Goal: Information Seeking & Learning: Learn about a topic

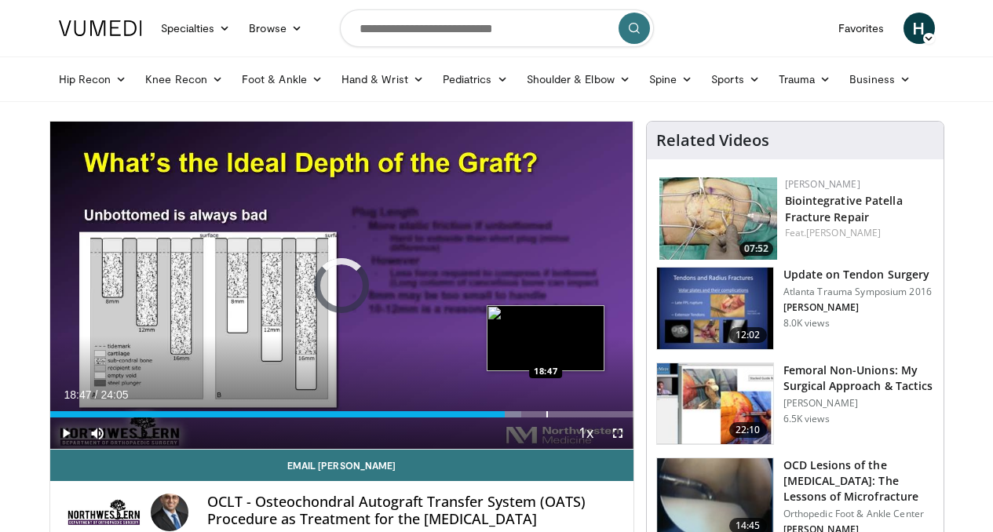
click at [546, 417] on div "Progress Bar" at bounding box center [547, 414] width 2 height 6
click at [558, 417] on div "Progress Bar" at bounding box center [559, 414] width 2 height 6
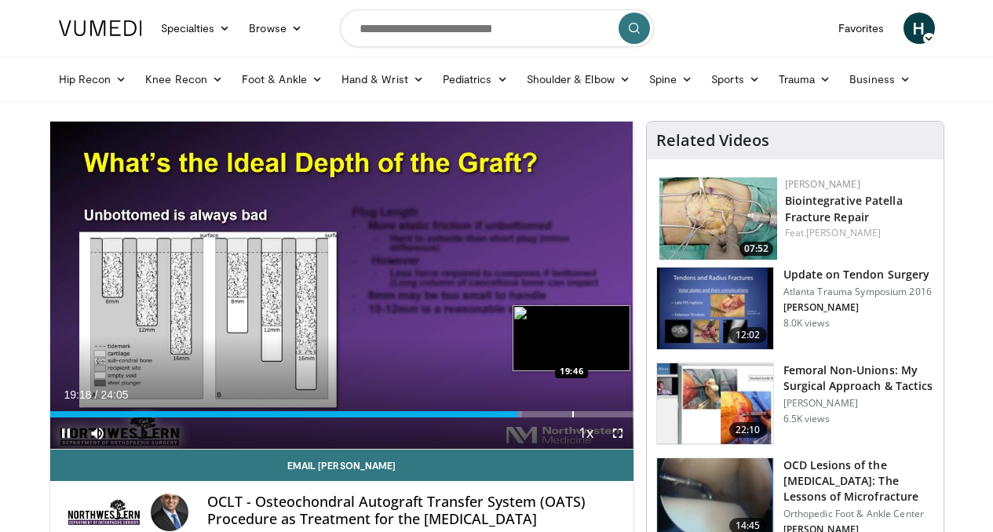
click at [572, 417] on div "Progress Bar" at bounding box center [573, 414] width 2 height 6
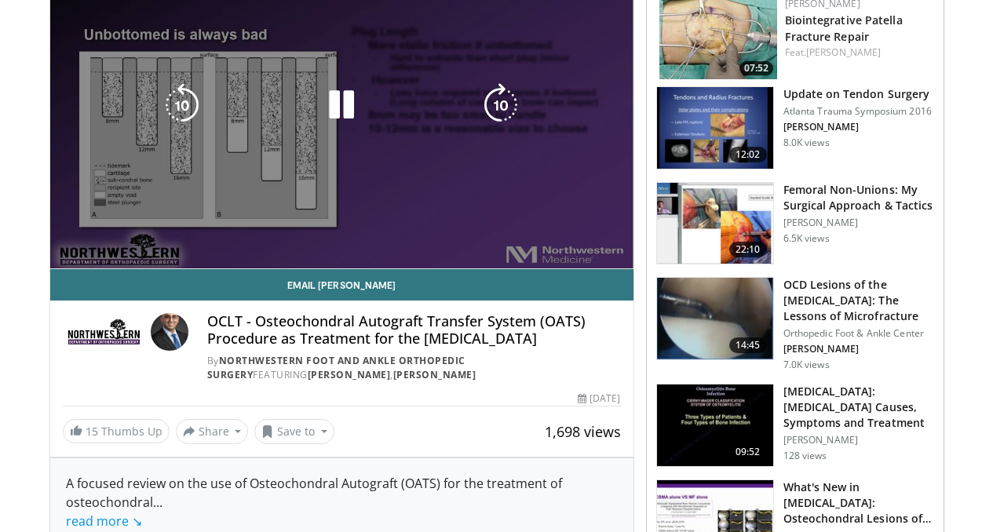
scroll to position [180, 0]
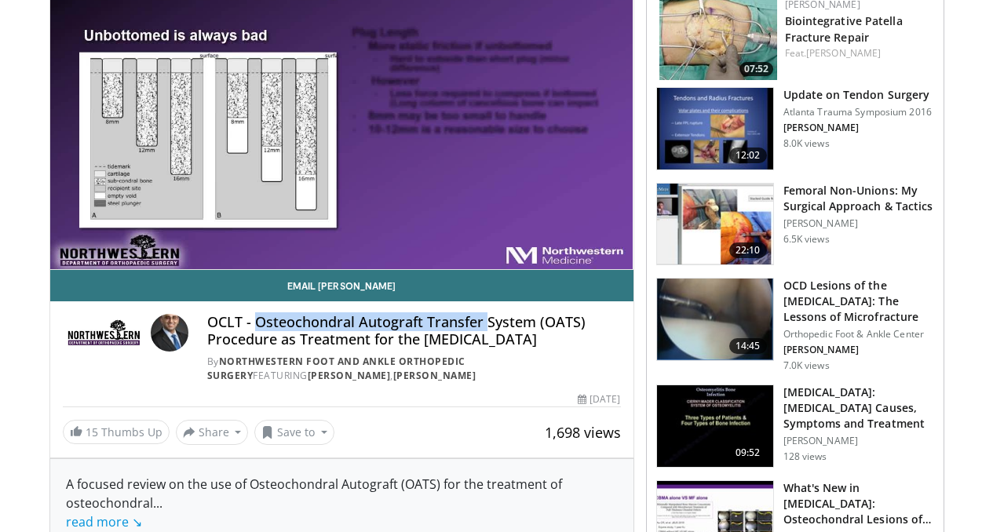
drag, startPoint x: 215, startPoint y: 352, endPoint x: 444, endPoint y: 357, distance: 229.2
click at [444, 348] on h4 "OCLT - Osteochondral Autograft Transfer System (OATS) Procedure as Treatment fo…" at bounding box center [413, 331] width 413 height 34
click at [508, 348] on h4 "OCLT - Osteochondral Autograft Transfer System (OATS) Procedure as Treatment fo…" at bounding box center [413, 331] width 413 height 34
drag, startPoint x: 217, startPoint y: 352, endPoint x: 624, endPoint y: 351, distance: 407.2
click at [621, 348] on h4 "OCLT - Osteochondral Autograft Transfer System (OATS) Procedure as Treatment fo…" at bounding box center [413, 331] width 413 height 34
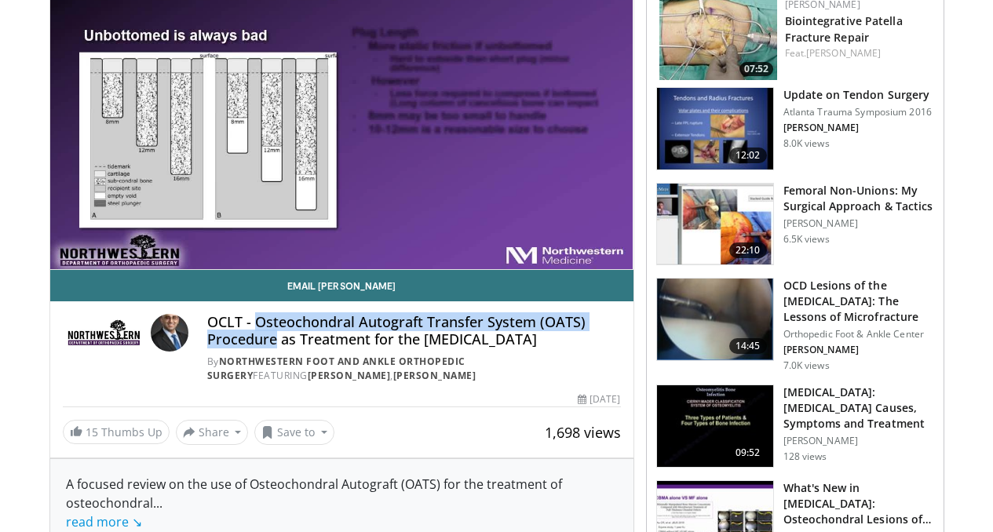
copy h4 "Osteochondral Autograft Transfer System (OATS) Procedure"
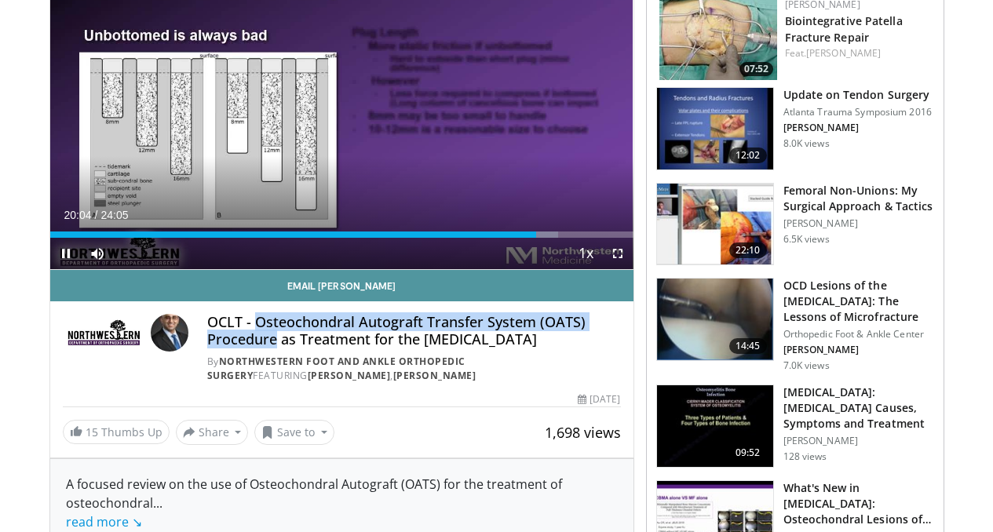
scroll to position [0, 0]
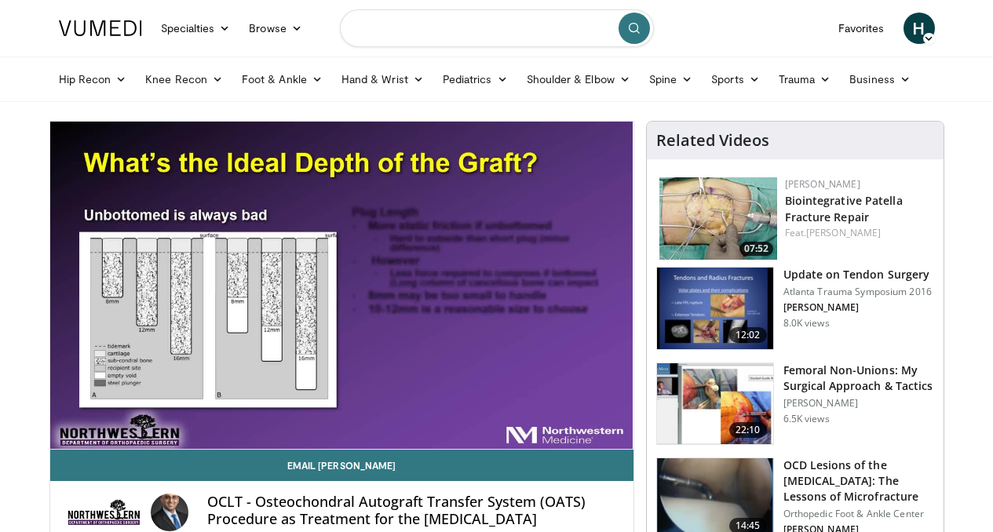
click at [378, 31] on input "Search topics, interventions" at bounding box center [497, 28] width 314 height 38
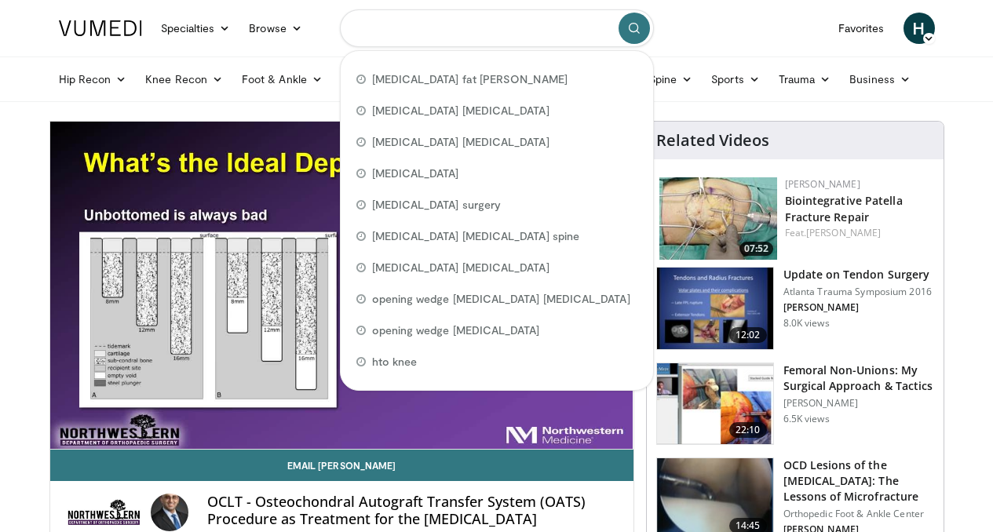
paste input "**********"
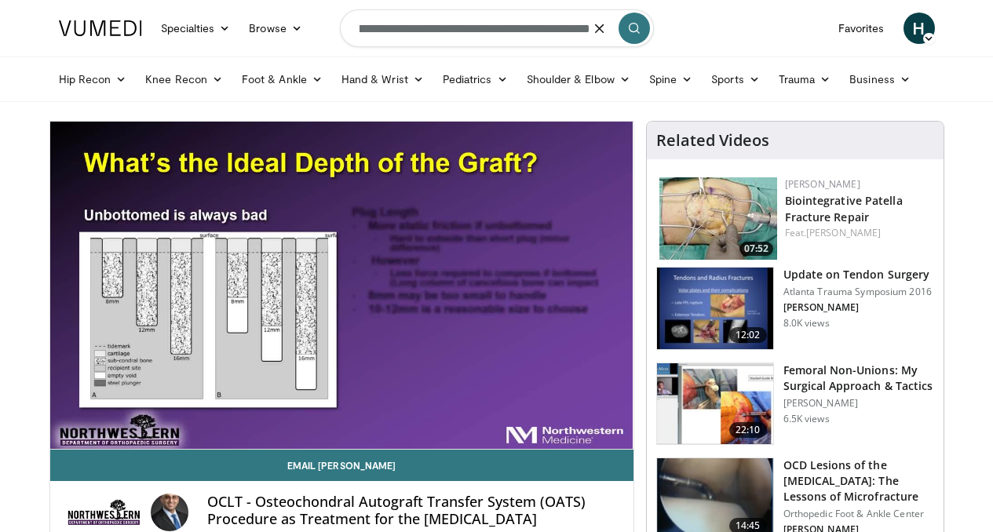
type input "**********"
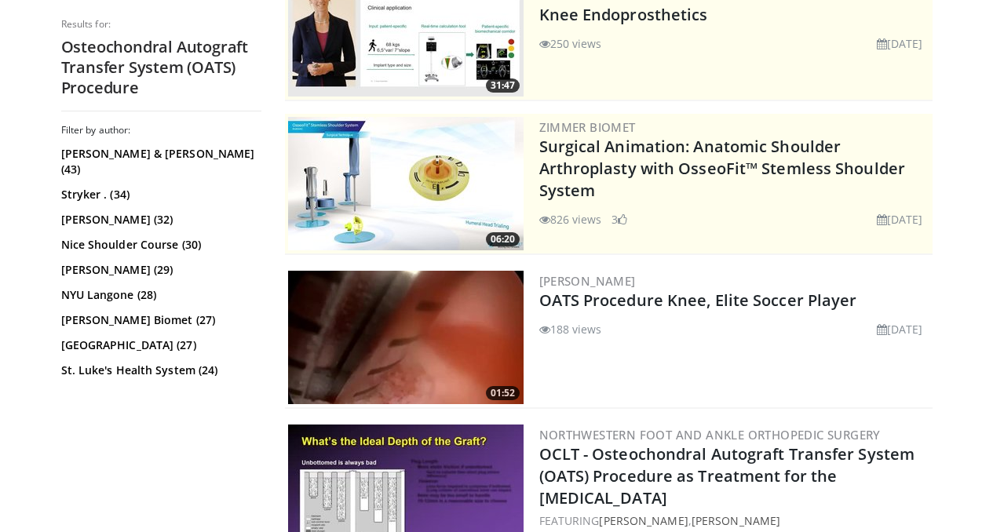
scroll to position [218, 0]
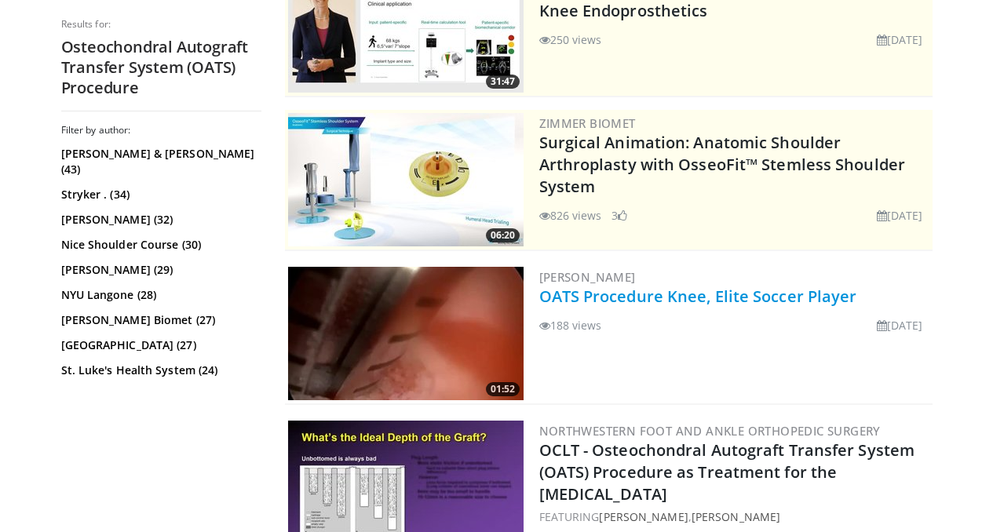
click at [599, 296] on link "OATS Procedure Knee, Elite Soccer Player" at bounding box center [698, 296] width 318 height 21
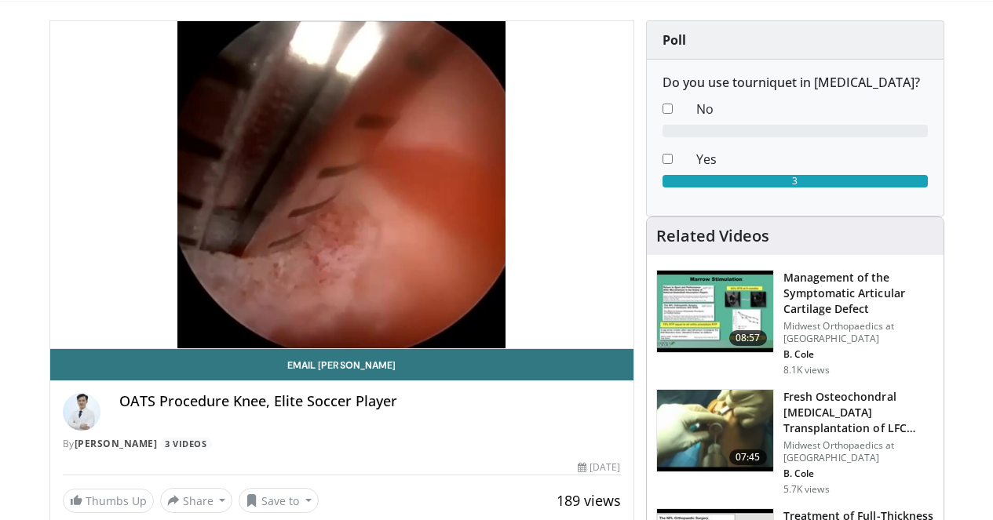
scroll to position [100, 0]
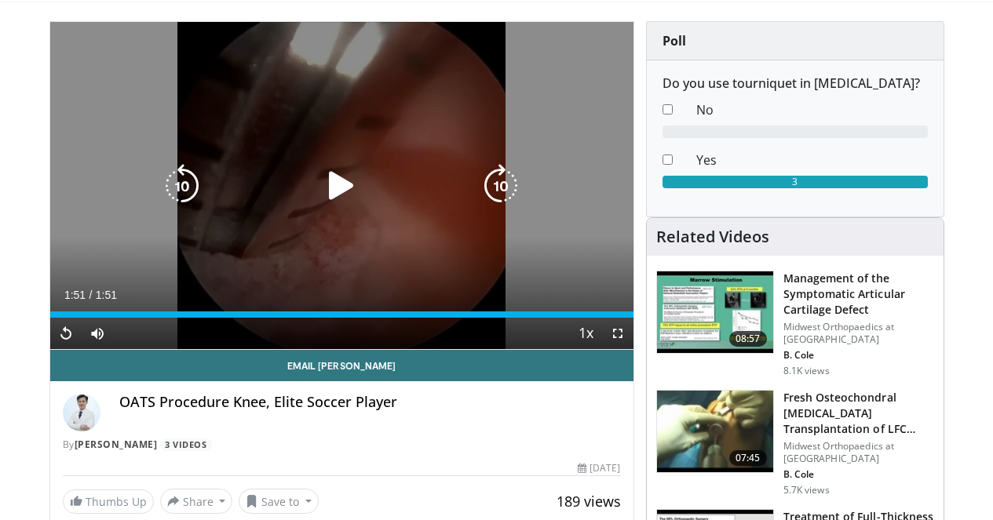
click at [359, 260] on div "10 seconds Tap to unmute" at bounding box center [341, 185] width 583 height 327
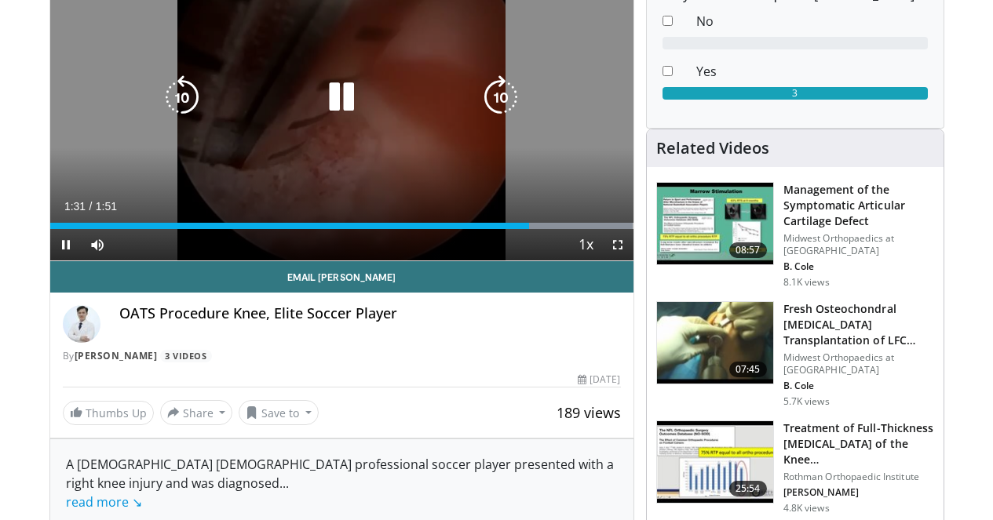
scroll to position [189, 2]
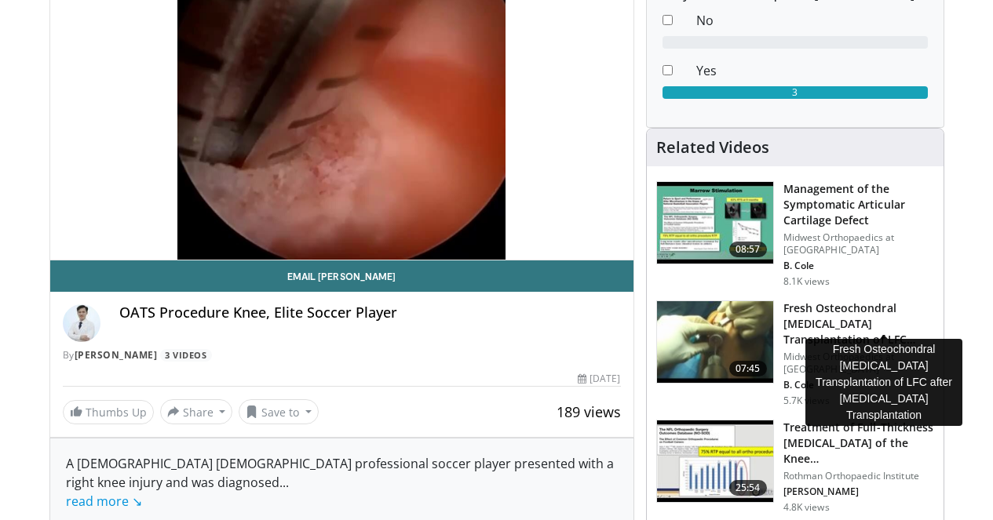
click at [878, 308] on h3 "Fresh Osteochondral Allograft Transplantation of LFC after Meniscus …" at bounding box center [858, 324] width 151 height 47
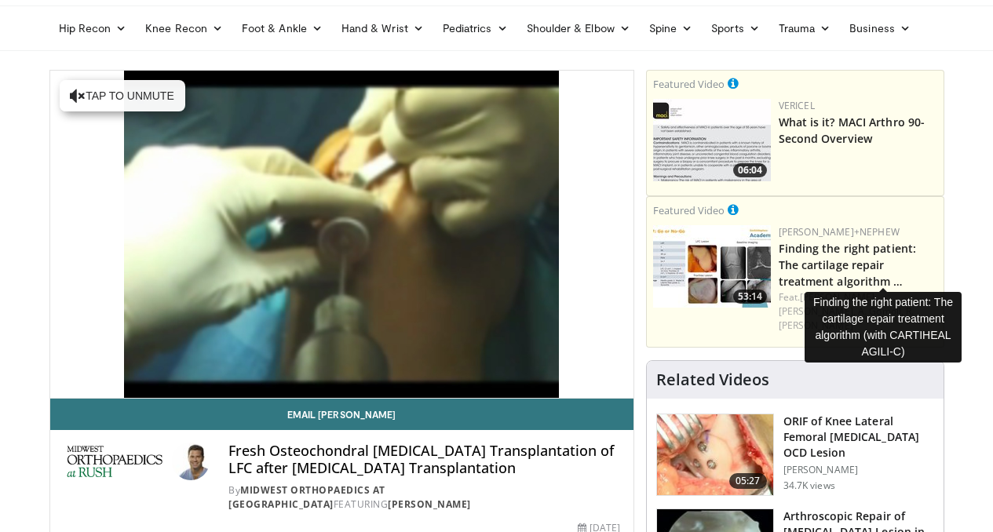
scroll to position [52, 0]
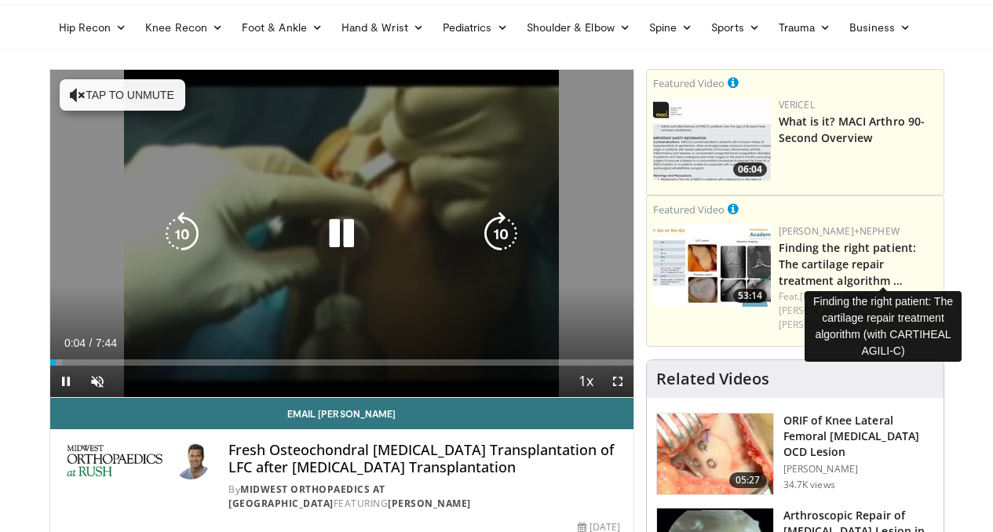
click at [60, 93] on button "Tap to unmute" at bounding box center [123, 94] width 126 height 31
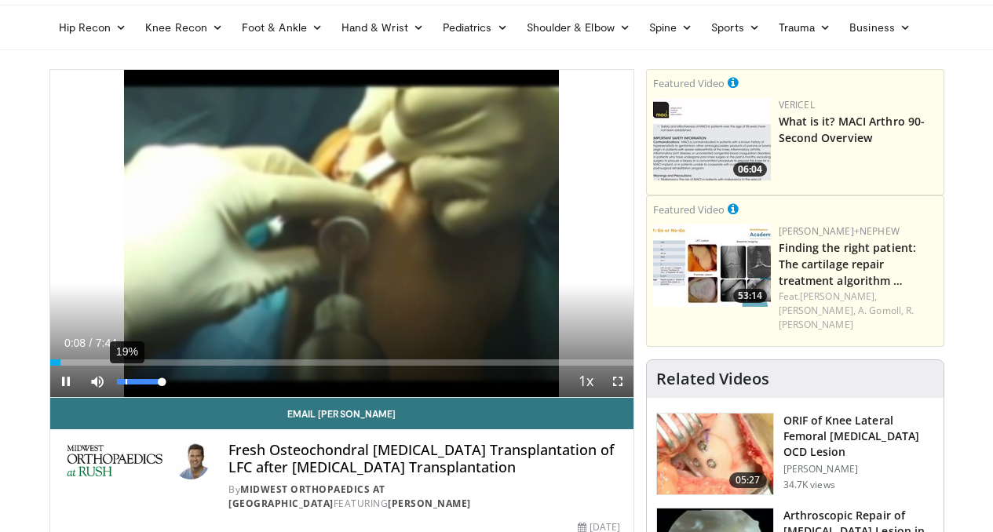
click at [126, 384] on div "19%" at bounding box center [127, 381] width 2 height 5
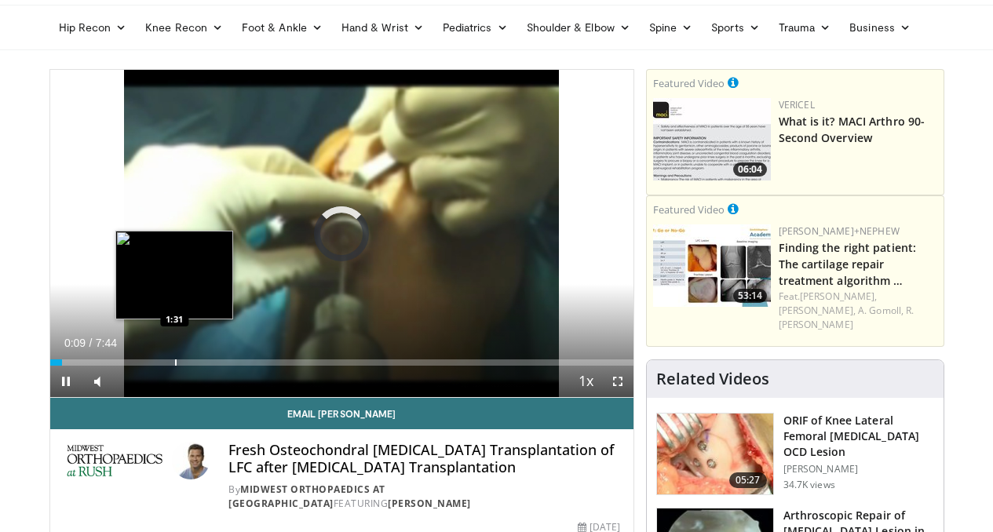
click at [135, 366] on div "Loaded : 2.15% 0:09 1:31" at bounding box center [341, 358] width 583 height 15
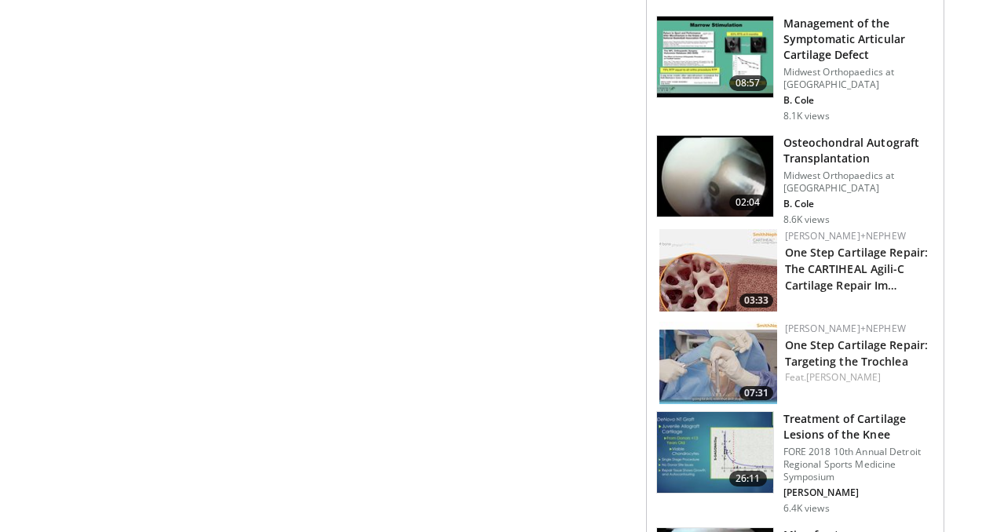
scroll to position [1284, 0]
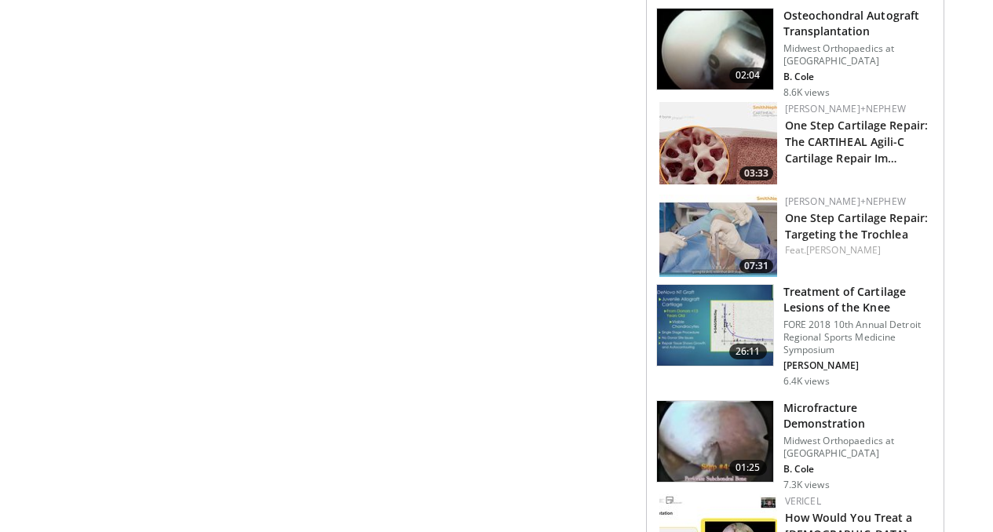
click at [749, 401] on img at bounding box center [715, 442] width 116 height 82
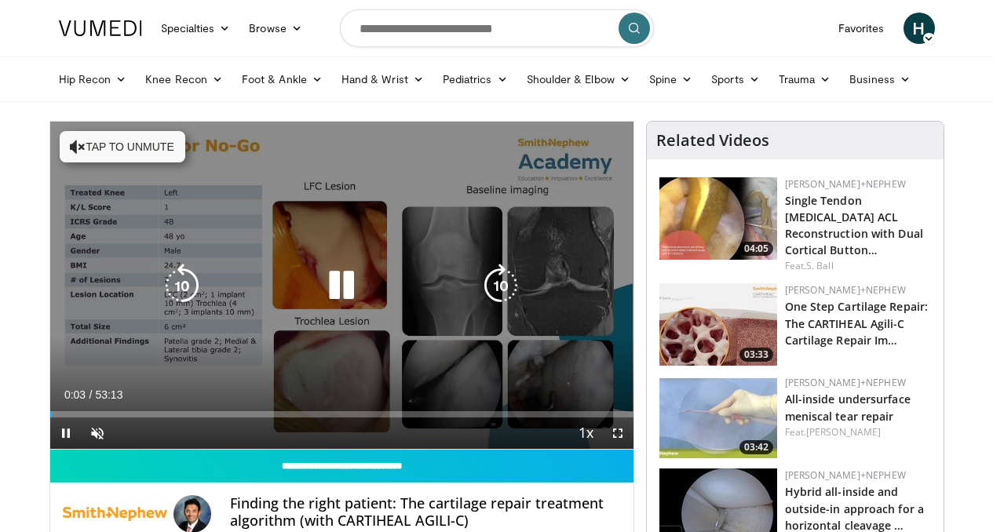
click at [473, 220] on div "10 seconds Tap to unmute" at bounding box center [341, 285] width 583 height 327
click at [323, 296] on icon "Video Player" at bounding box center [341, 286] width 44 height 44
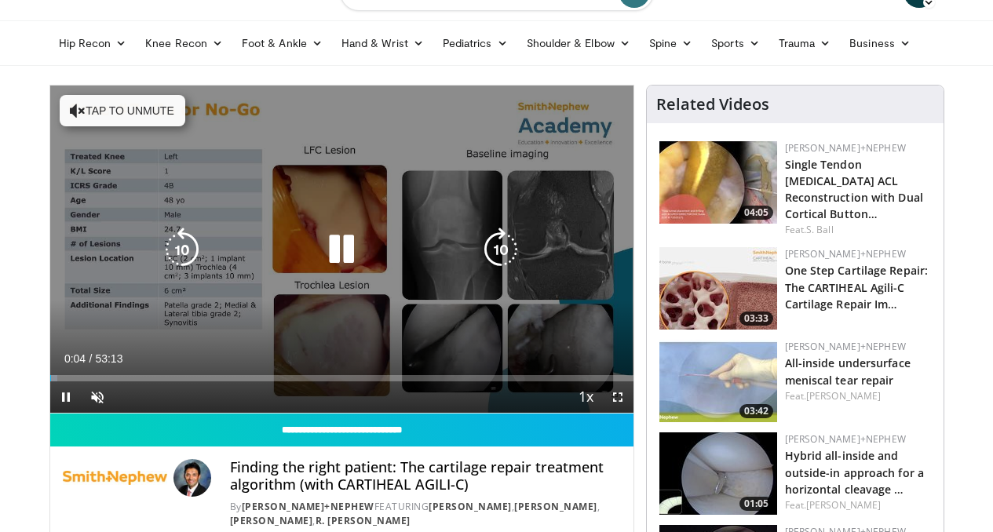
scroll to position [38, 0]
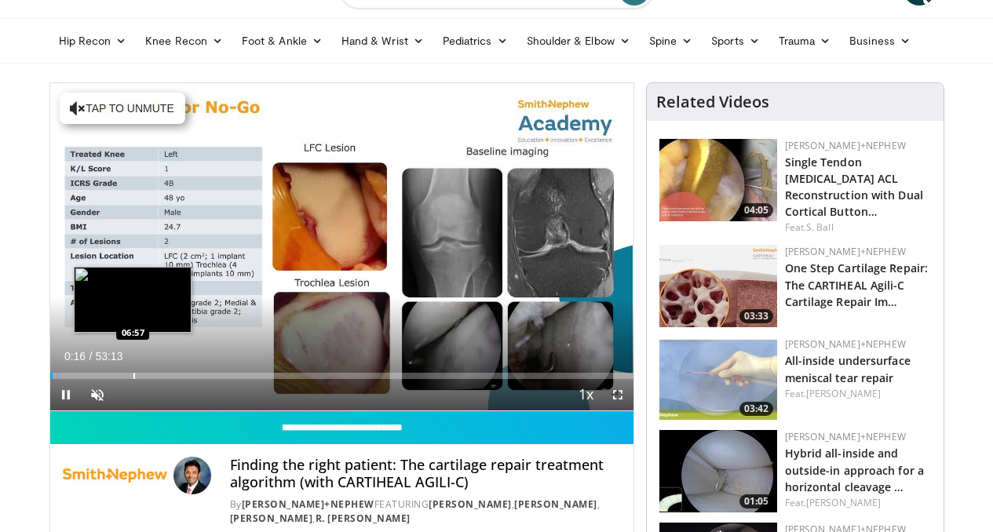
click at [133, 379] on div "Progress Bar" at bounding box center [134, 376] width 2 height 6
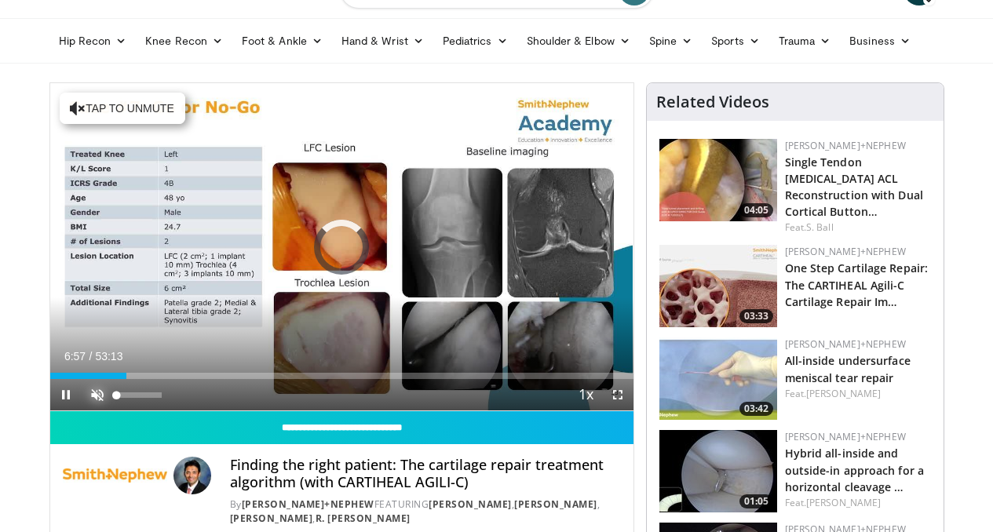
click at [82, 410] on span "Video Player" at bounding box center [97, 394] width 31 height 31
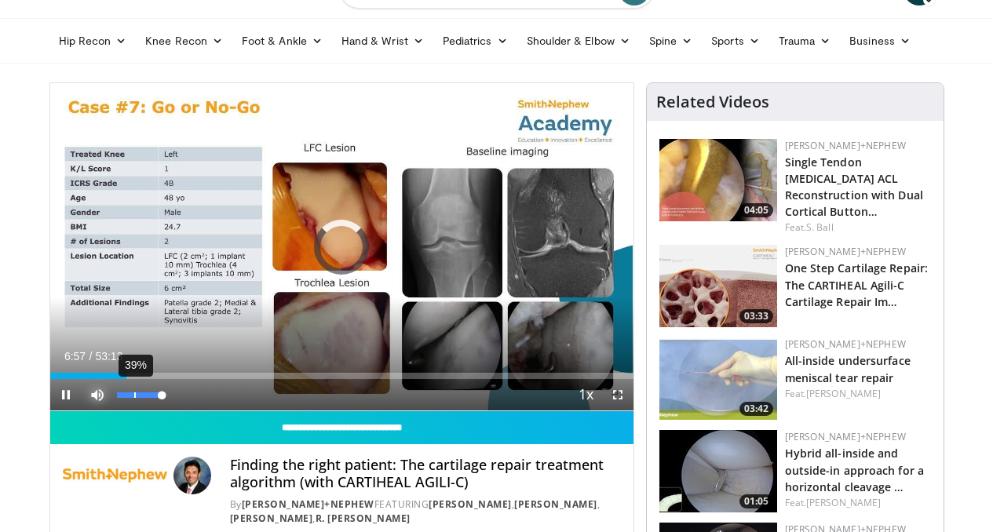
click at [134, 398] on div "39%" at bounding box center [135, 394] width 2 height 5
click at [124, 398] on div "16%" at bounding box center [125, 394] width 2 height 5
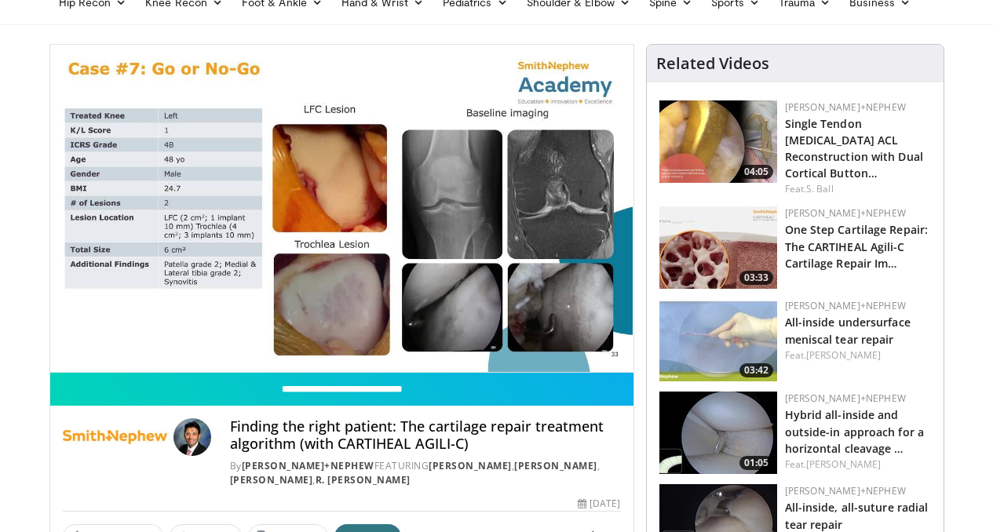
scroll to position [88, 0]
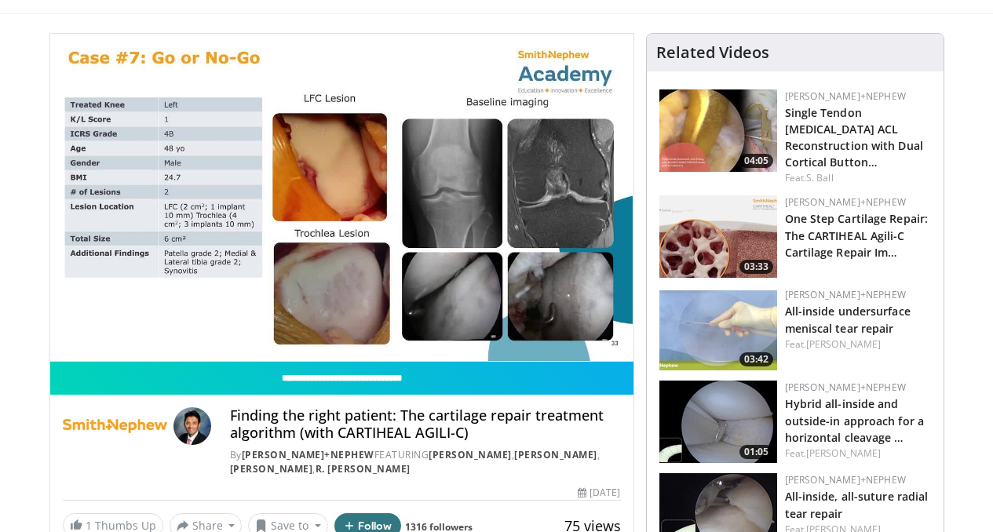
click at [231, 345] on div "10 seconds Tap to unmute" at bounding box center [341, 197] width 583 height 327
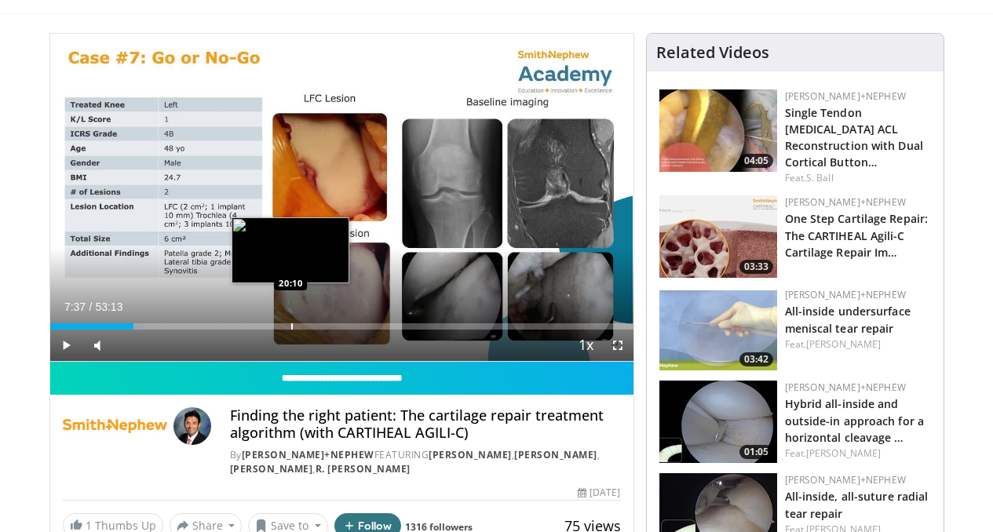
click at [291, 330] on div "Progress Bar" at bounding box center [292, 326] width 2 height 6
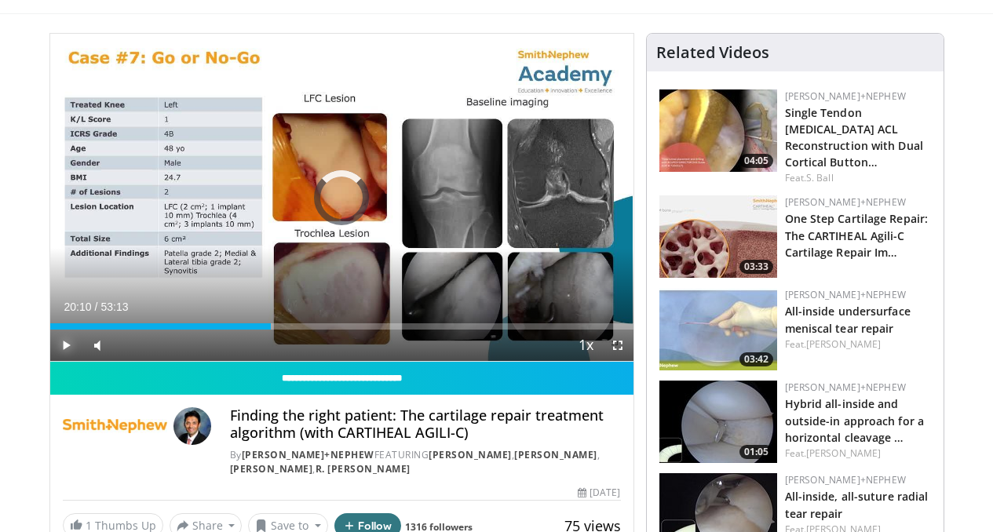
click at [50, 361] on span "Video Player" at bounding box center [65, 345] width 31 height 31
click at [633, 361] on span "Video Player" at bounding box center [617, 345] width 31 height 31
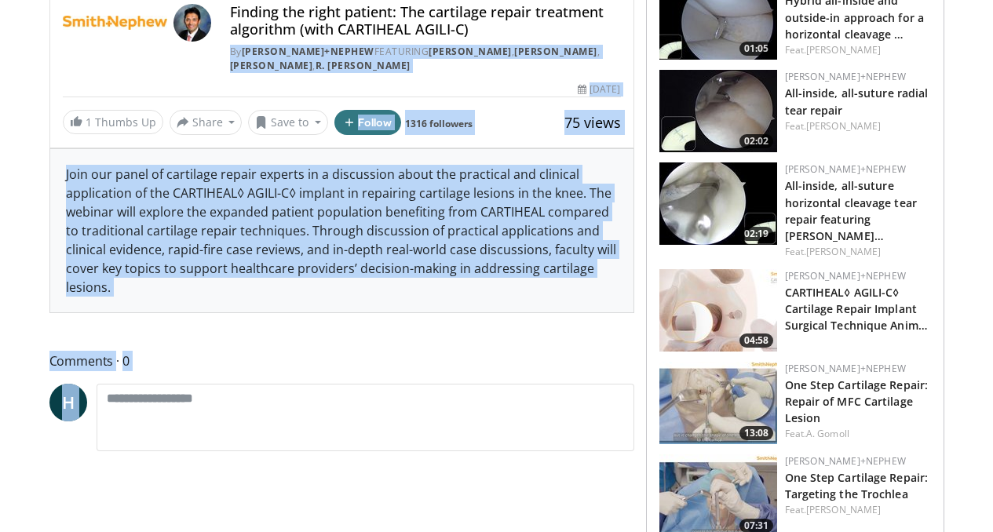
drag, startPoint x: 461, startPoint y: 471, endPoint x: 488, endPoint y: 531, distance: 66.4
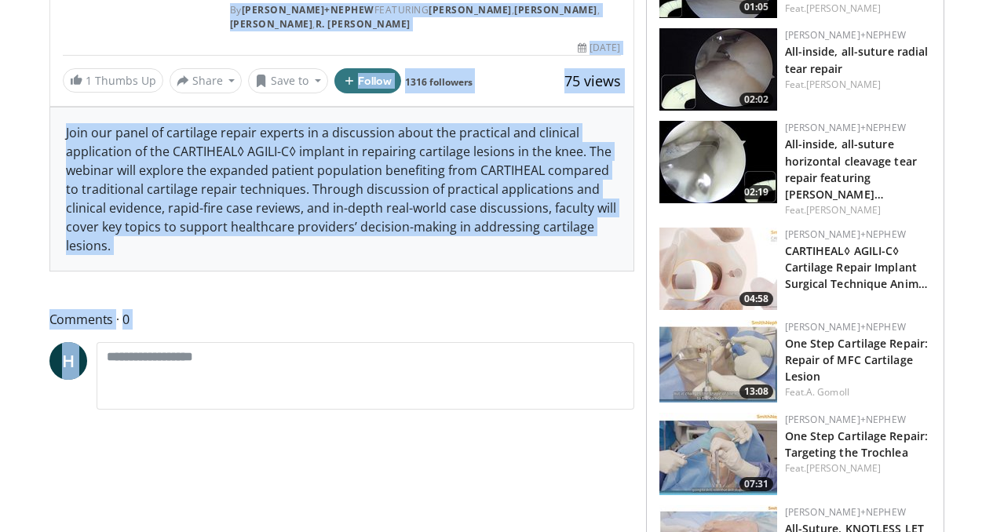
click at [420, 246] on div "Join our panel of cartilage repair experts in a discussion about the practical …" at bounding box center [341, 188] width 583 height 163
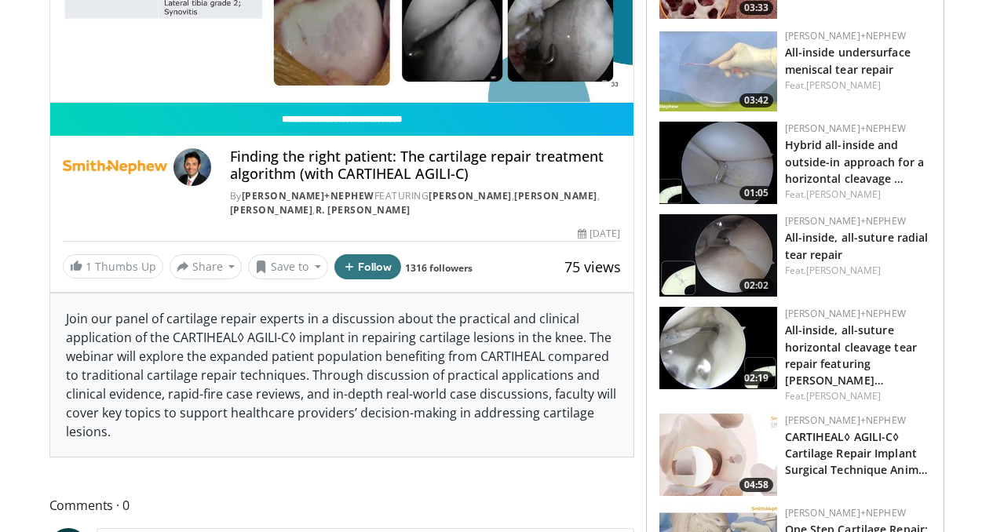
scroll to position [127, 0]
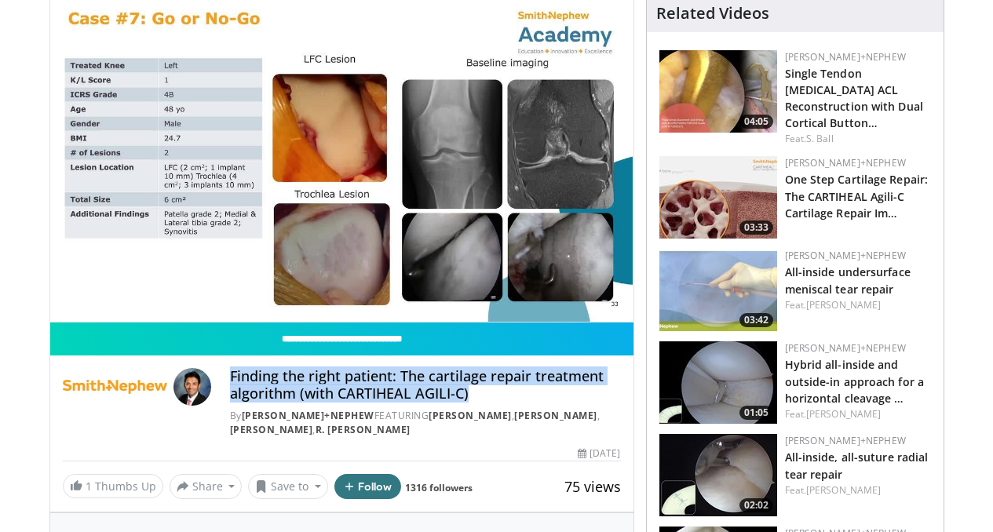
drag, startPoint x: 447, startPoint y: 428, endPoint x: 202, endPoint y: 408, distance: 246.4
click at [202, 408] on div "Finding the right patient: The cartilage repair treatment algorithm (with CARTI…" at bounding box center [342, 402] width 558 height 68
click at [489, 402] on h4 "Finding the right patient: The cartilage repair treatment algorithm (with CARTI…" at bounding box center [425, 385] width 391 height 34
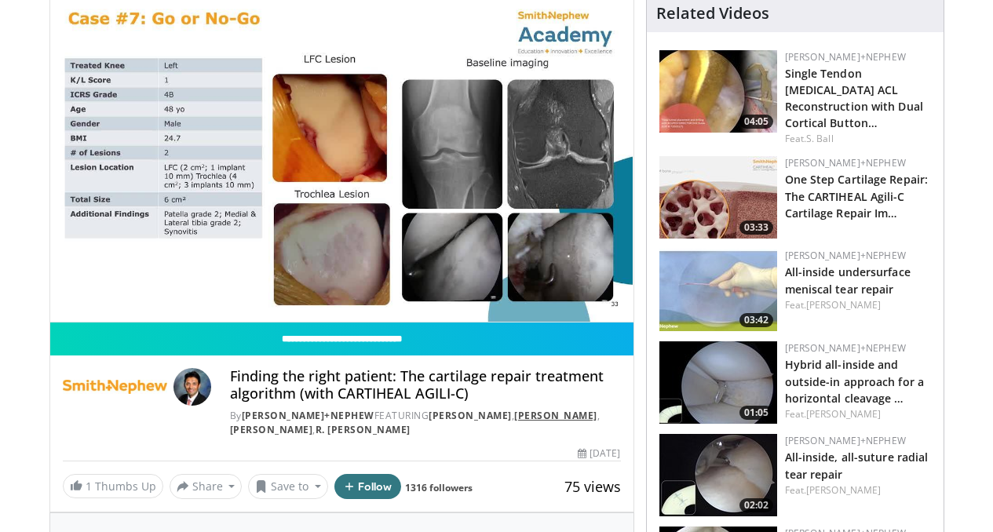
click at [514, 422] on link "[PERSON_NAME]" at bounding box center [555, 415] width 83 height 13
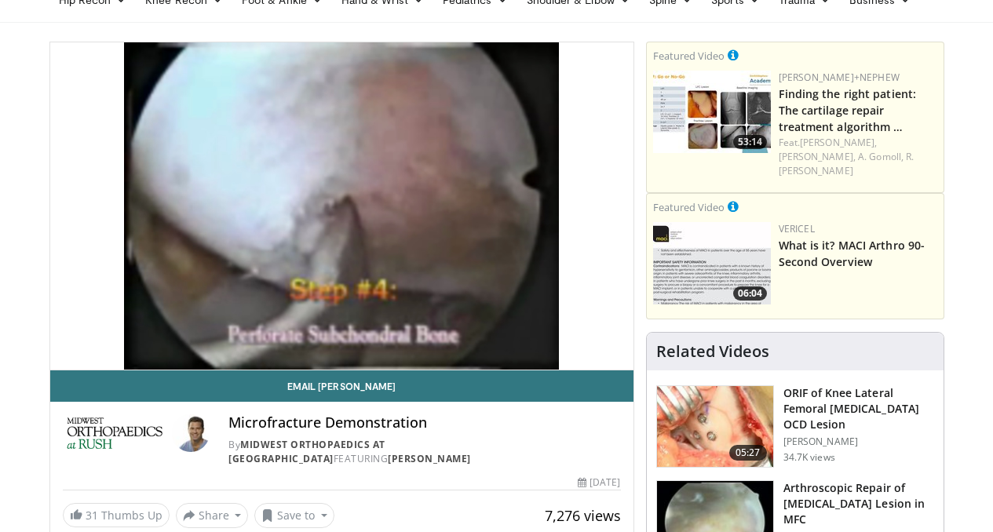
scroll to position [81, 0]
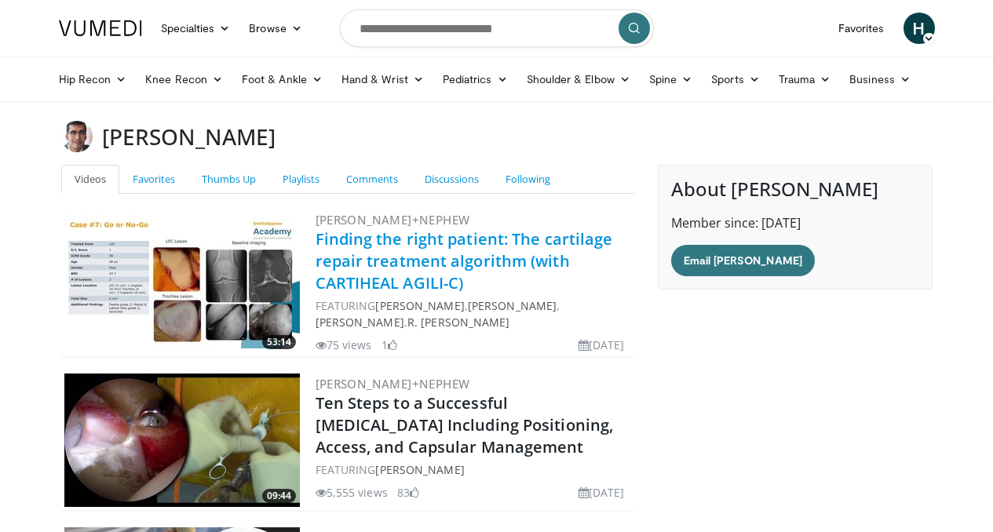
click at [424, 243] on link "Finding the right patient: The cartilage repair treatment algorithm (with CARTI…" at bounding box center [463, 260] width 297 height 65
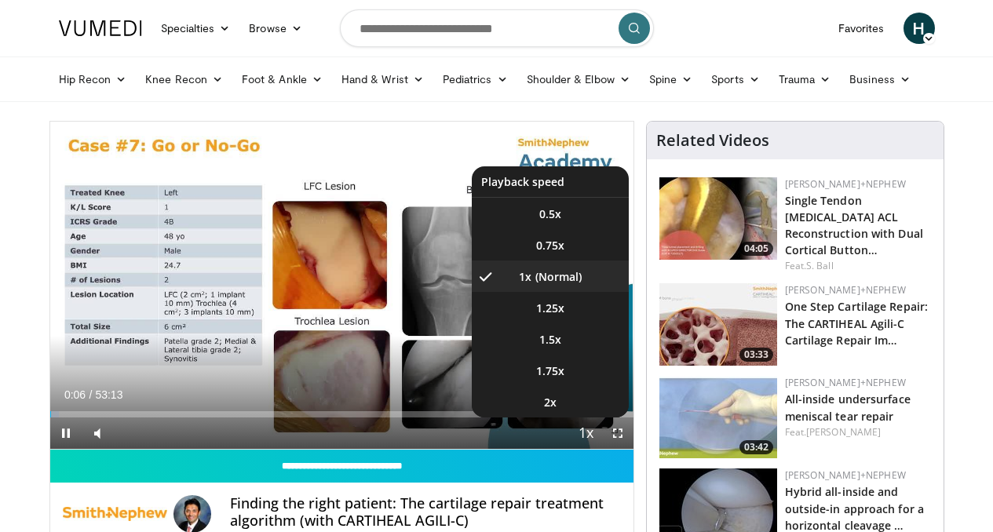
click at [597, 450] on span "Video Player" at bounding box center [586, 433] width 22 height 31
click at [583, 417] on li "2x" at bounding box center [550, 401] width 157 height 31
click at [577, 292] on li "1x" at bounding box center [550, 275] width 157 height 31
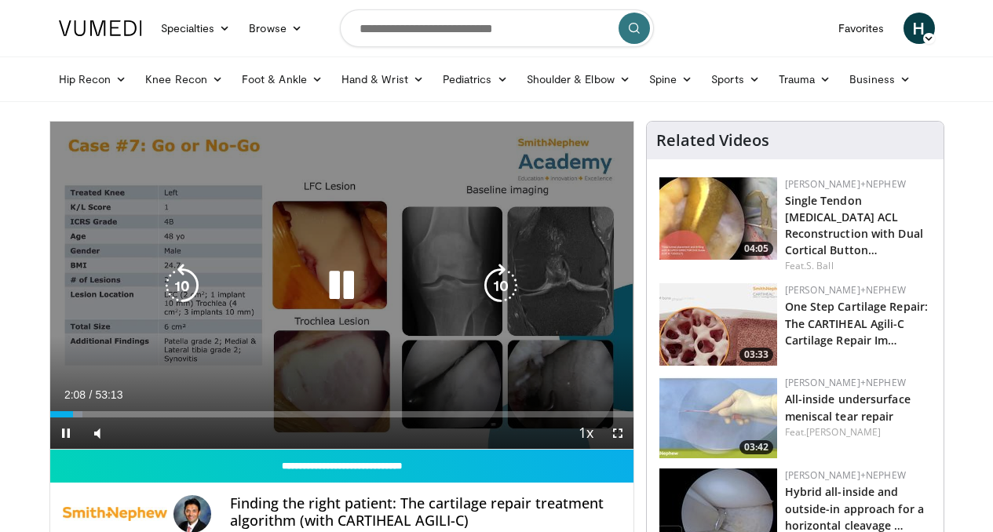
click at [339, 308] on icon "Video Player" at bounding box center [341, 286] width 44 height 44
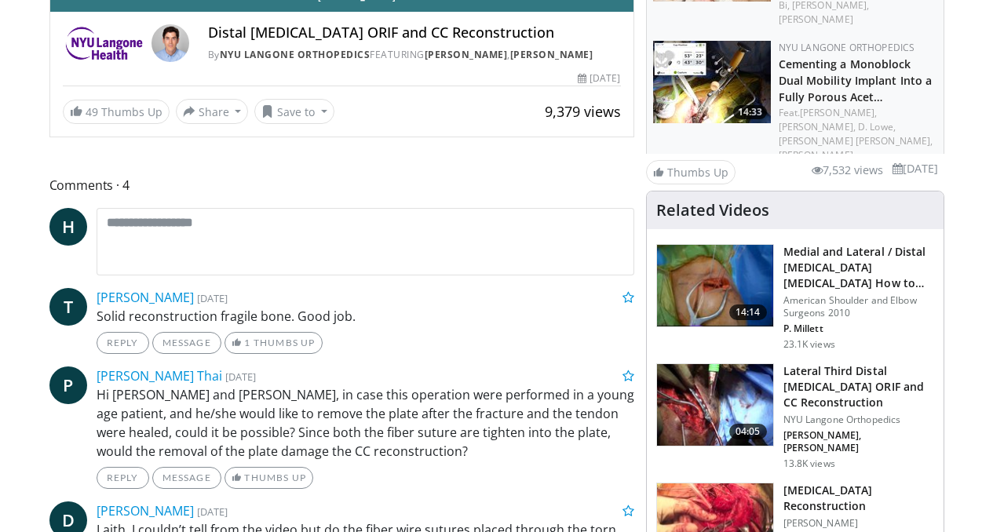
scroll to position [516, 0]
